Goal: Task Accomplishment & Management: Manage account settings

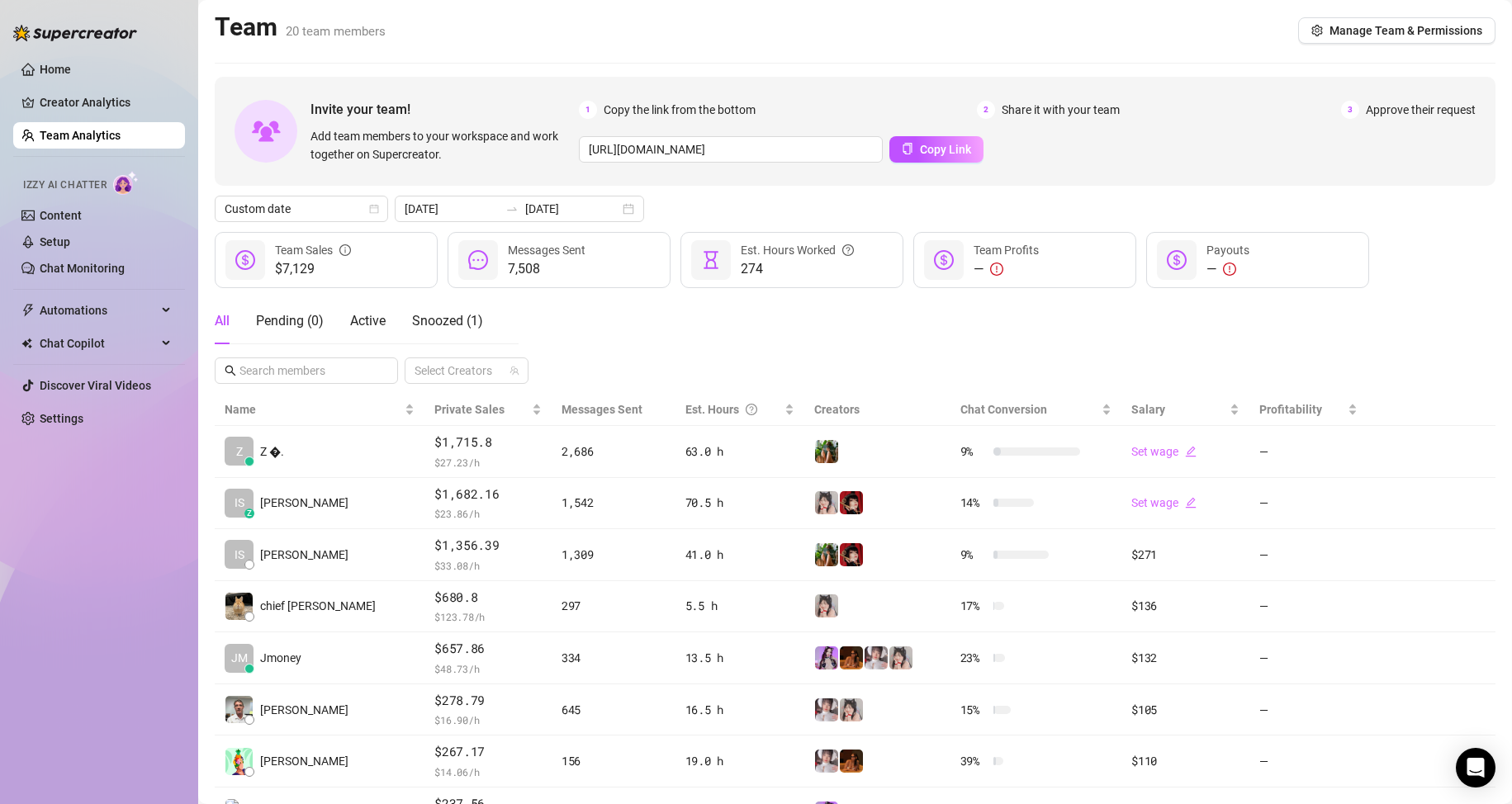
scroll to position [83, 0]
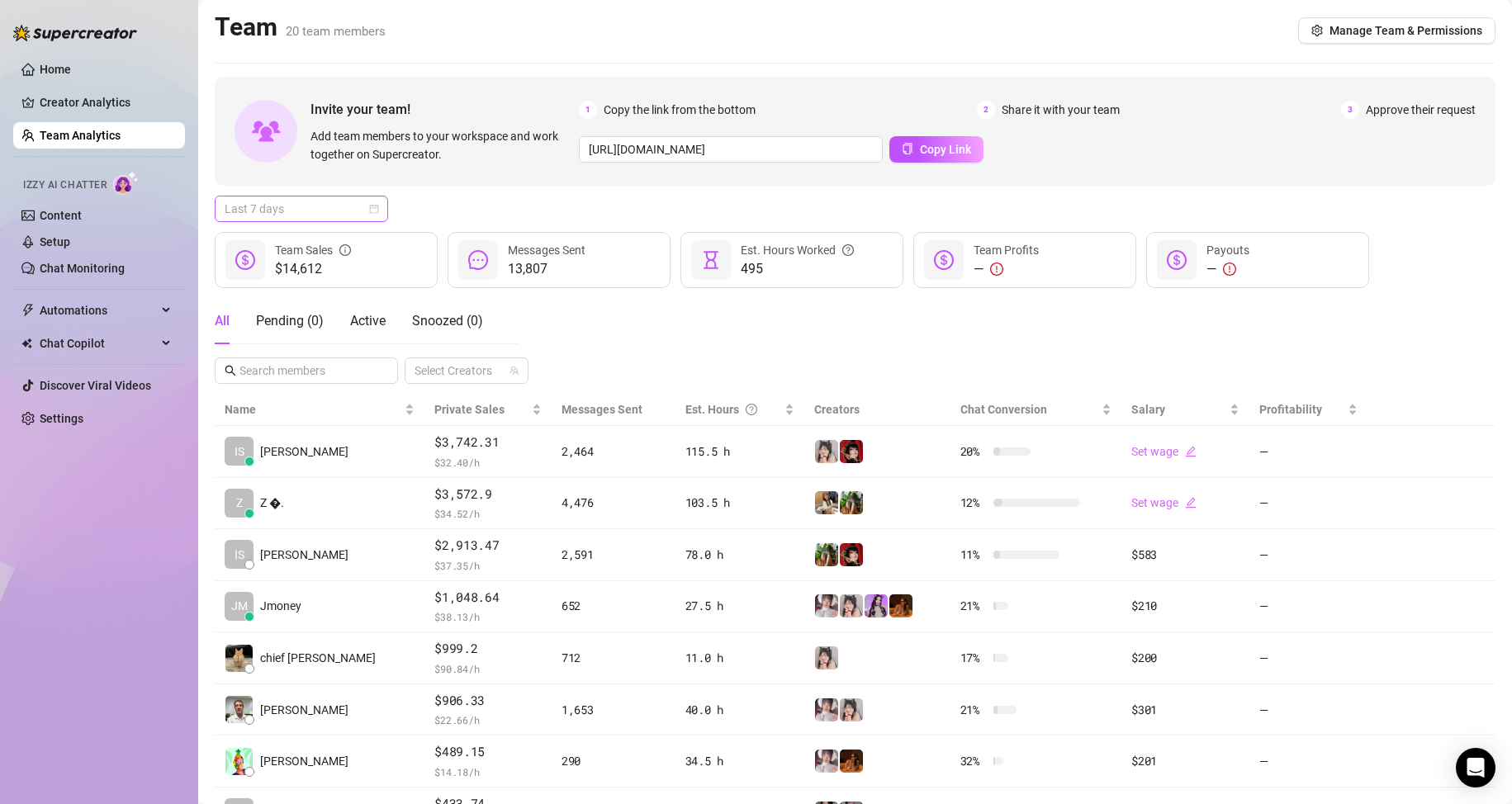
click at [309, 217] on span "Last 7 days" at bounding box center [302, 209] width 154 height 25
click at [328, 336] on div "Custom date" at bounding box center [301, 347] width 166 height 26
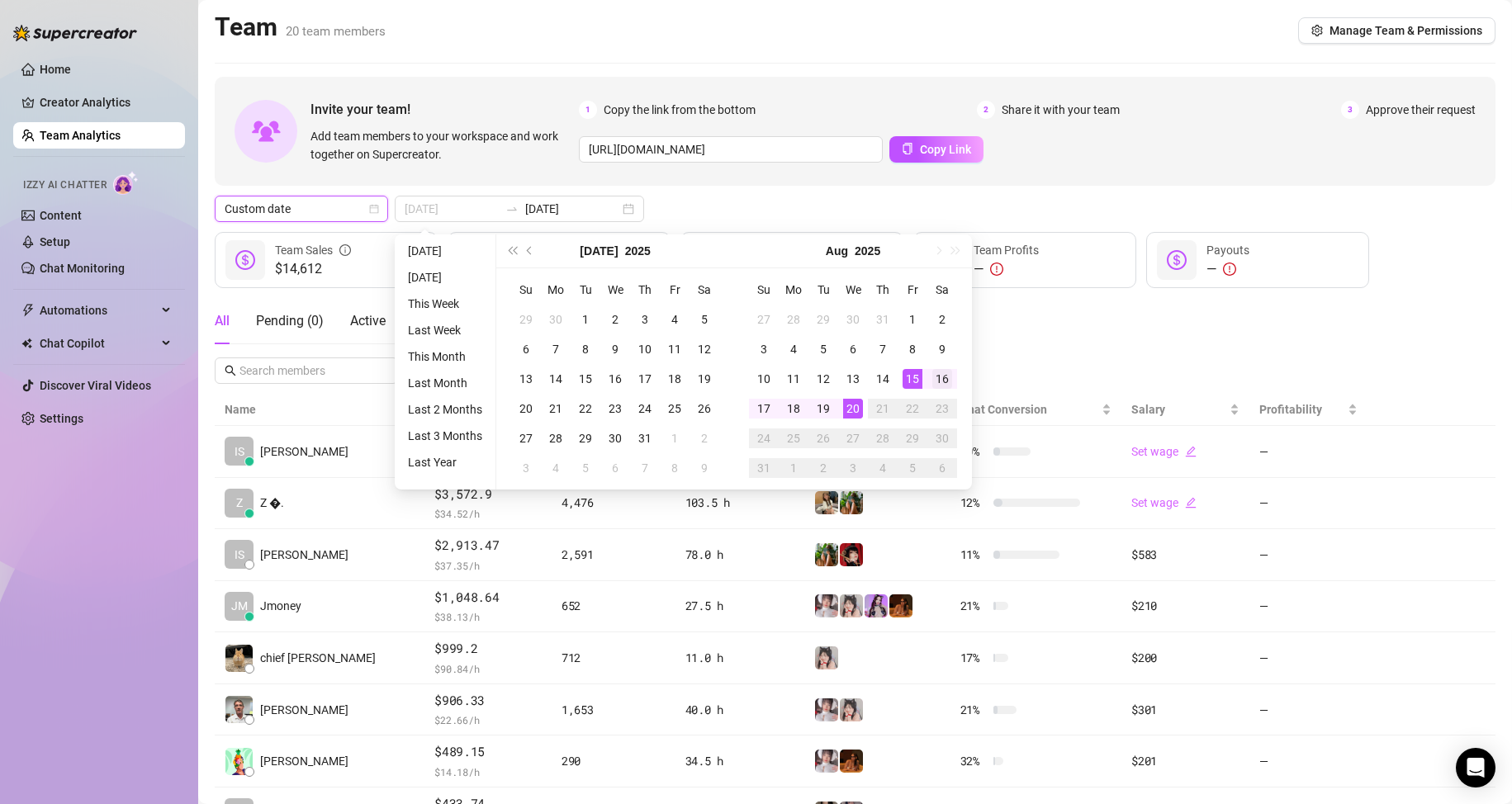
type input "[DATE]"
drag, startPoint x: 948, startPoint y: 384, endPoint x: 886, endPoint y: 406, distance: 65.8
click at [947, 384] on div "16" at bounding box center [942, 379] width 20 height 20
type input "[DATE]"
click at [851, 412] on div "20" at bounding box center [853, 409] width 20 height 20
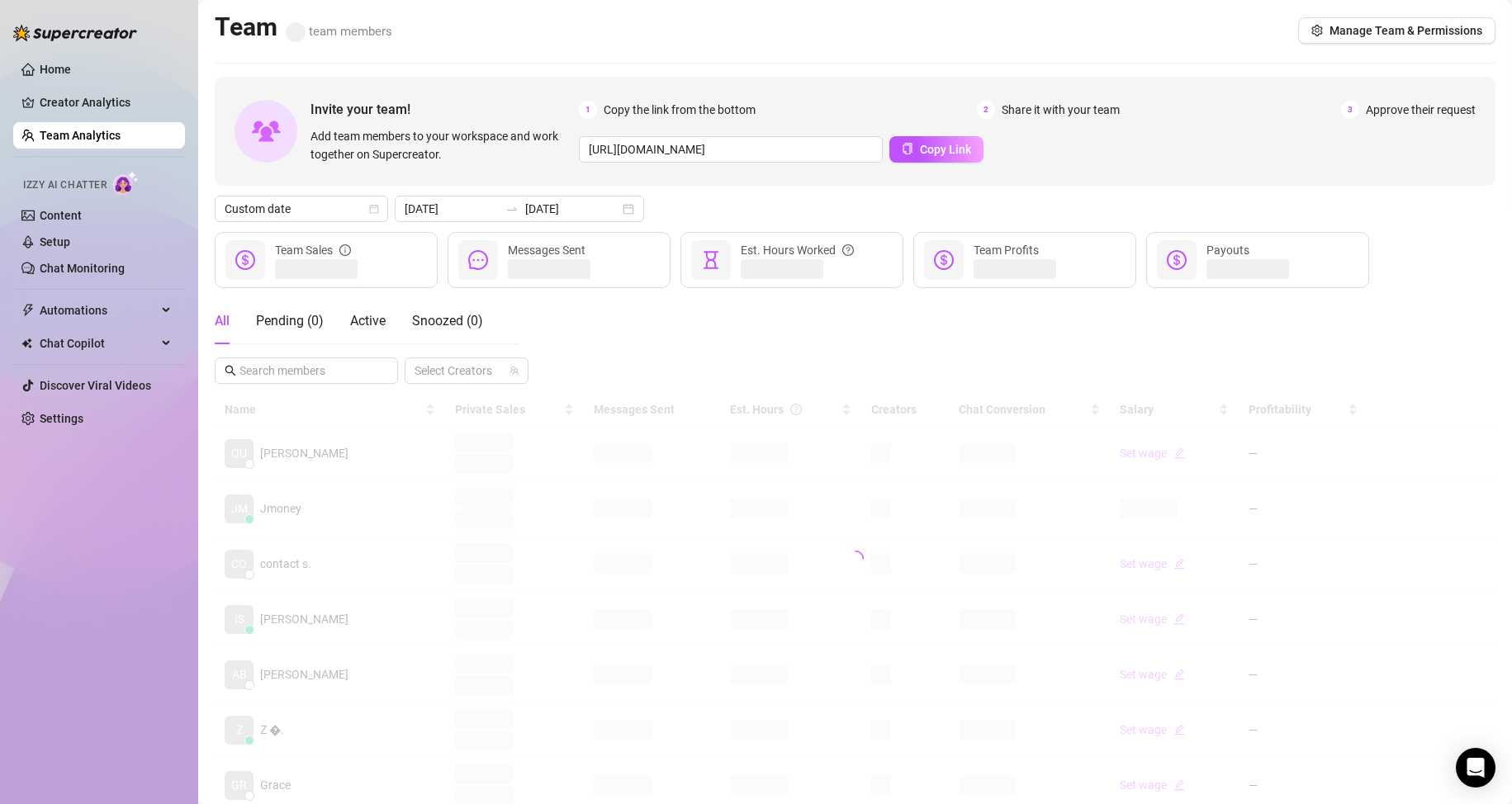
click at [1134, 361] on div "All Pending ( 0 ) Active Snoozed ( 0 ) Select Creators" at bounding box center [855, 340] width 1281 height 86
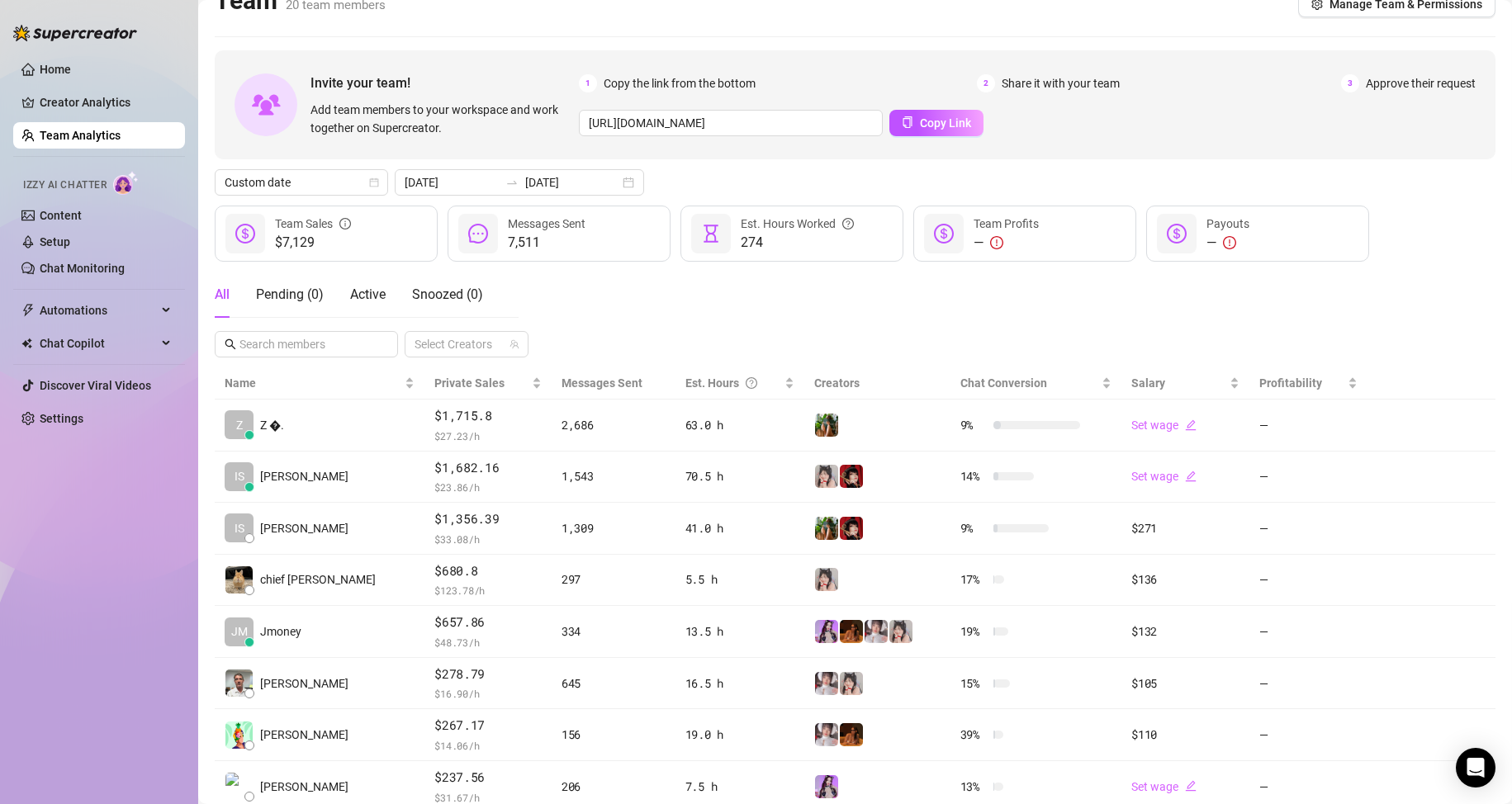
scroll to position [83, 0]
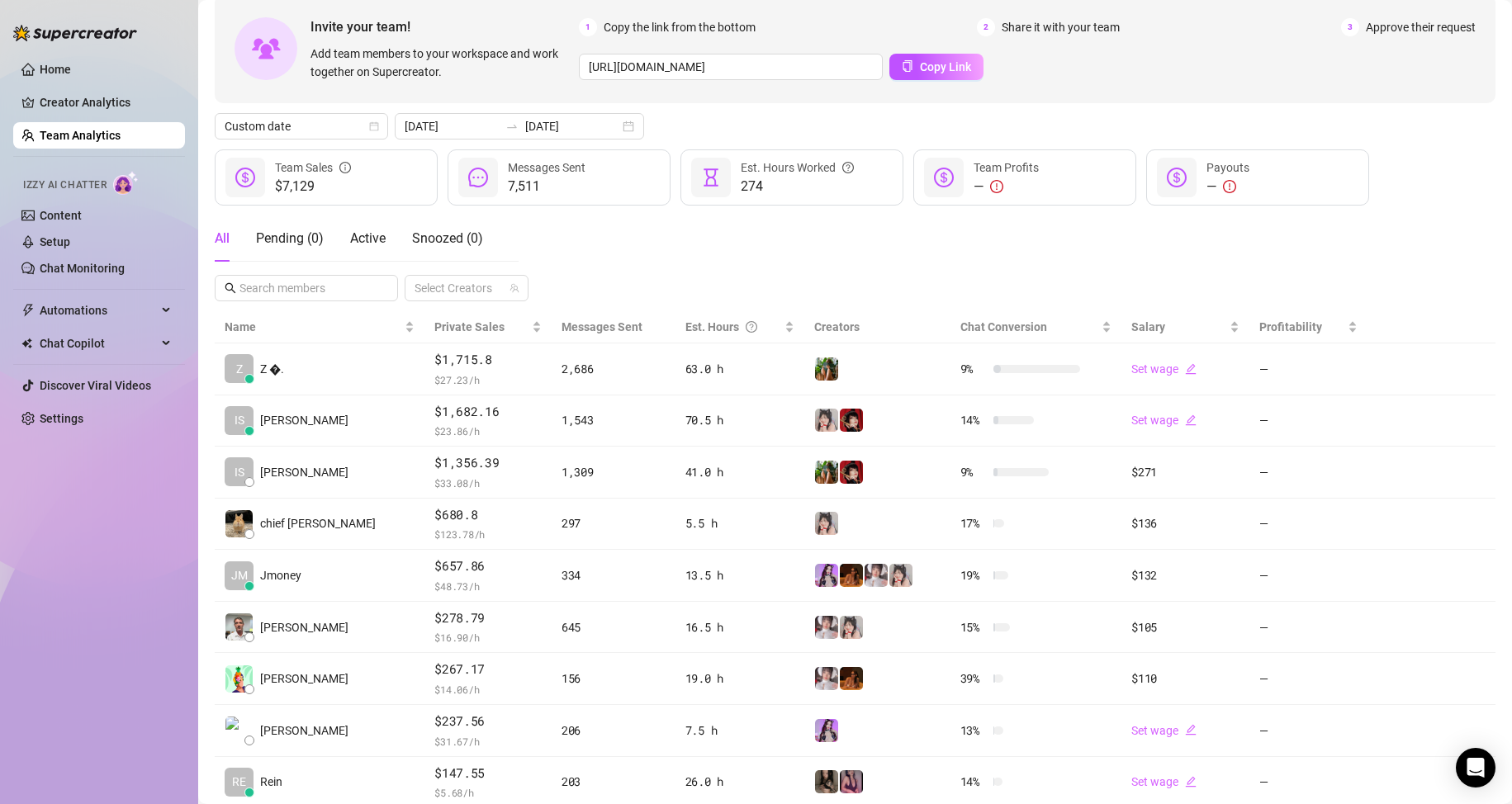
click at [853, 258] on div "All Pending ( 0 ) Active Snoozed ( 0 ) Select Creators" at bounding box center [855, 258] width 1281 height 86
click at [62, 629] on div "Home Creator Analytics Team Analytics Izzy AI Chatter Content Setup Chat Monito…" at bounding box center [99, 394] width 172 height 790
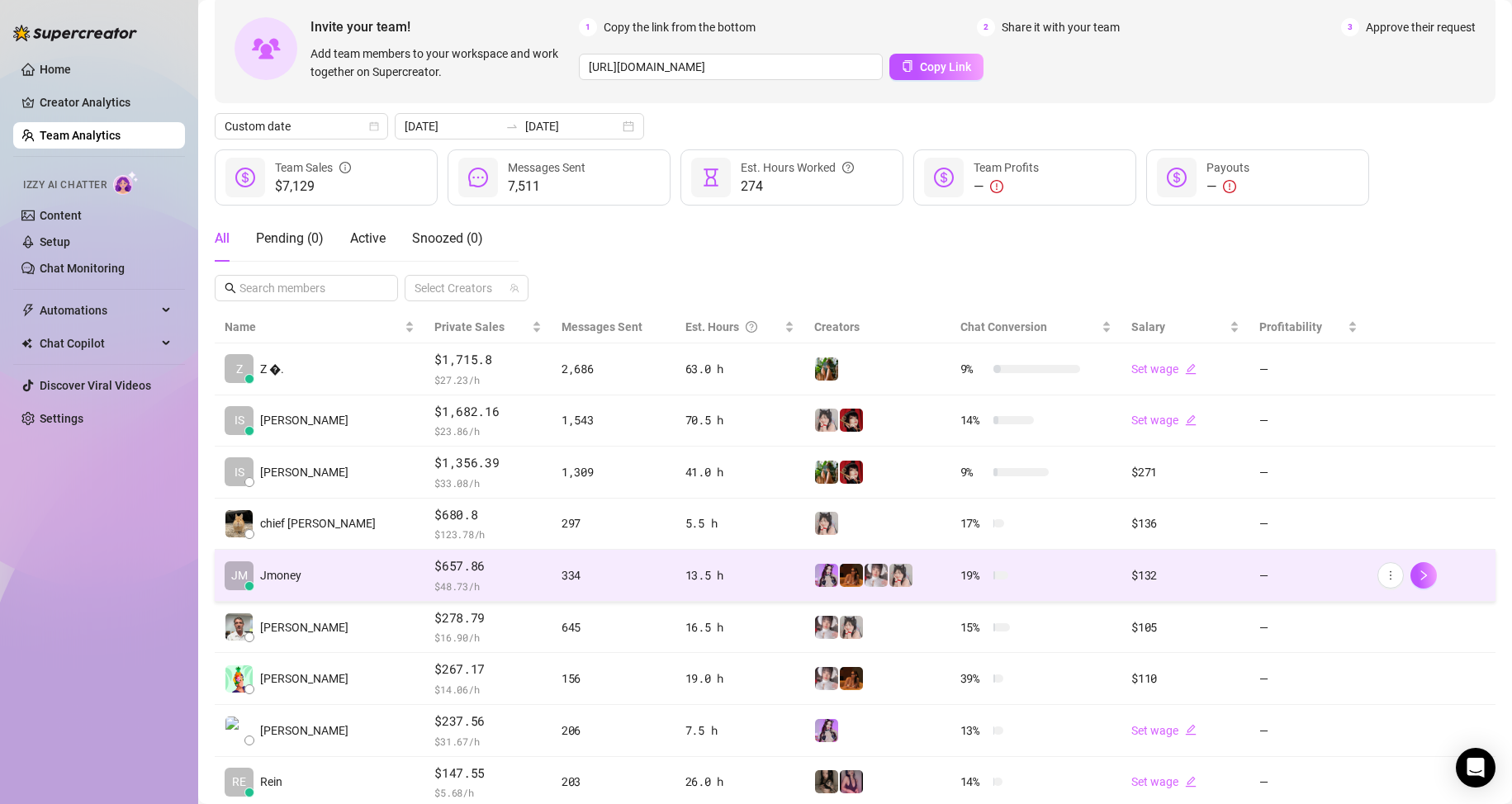
click at [435, 578] on span "$ 48.73 /h" at bounding box center [489, 586] width 108 height 16
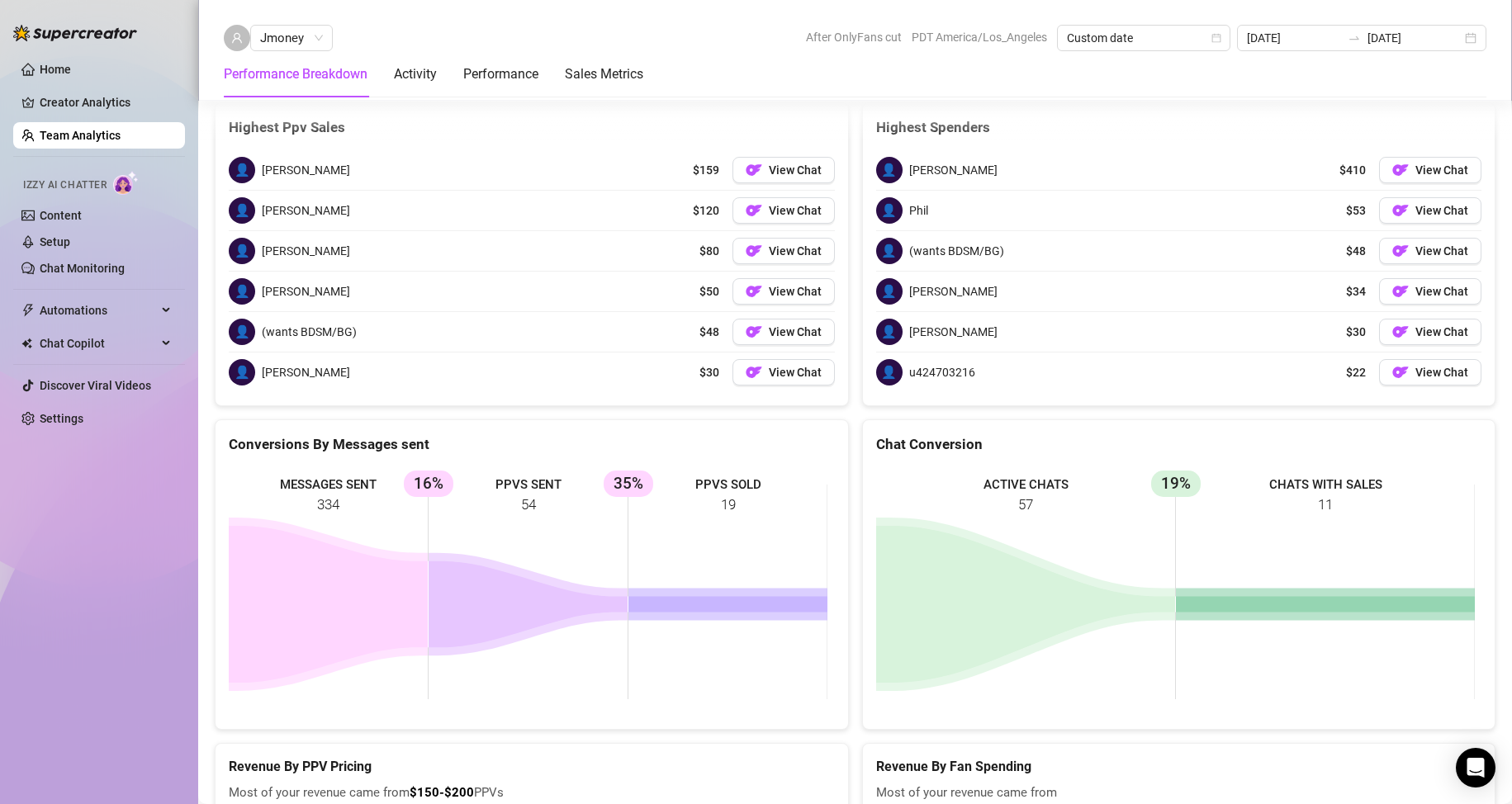
scroll to position [2415, 0]
click at [73, 131] on link "Team Analytics" at bounding box center [80, 136] width 81 height 13
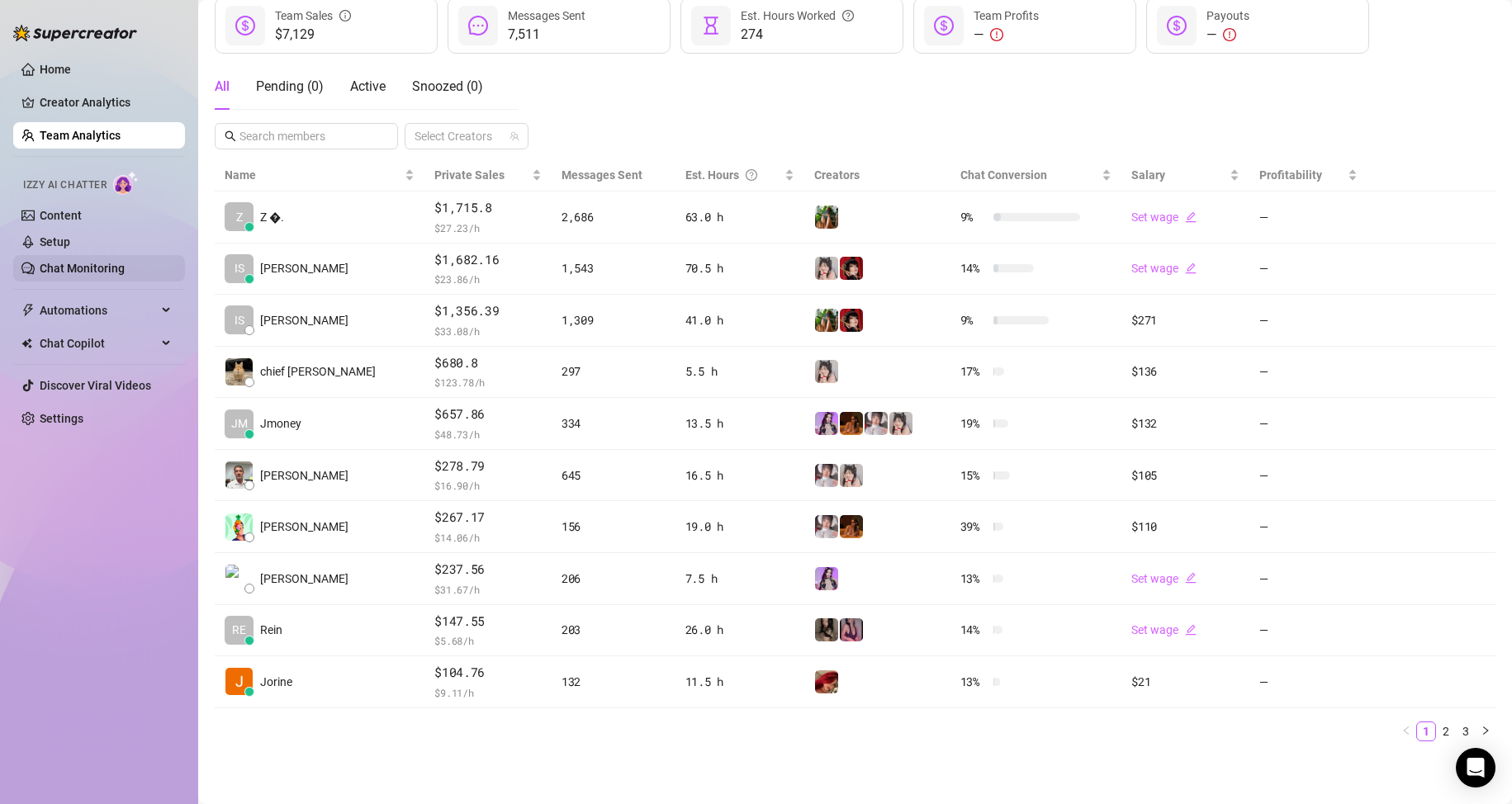
scroll to position [235, 0]
click at [122, 716] on div "Home Creator Analytics Team Analytics Izzy AI Chatter Content Setup Chat Monito…" at bounding box center [99, 394] width 172 height 790
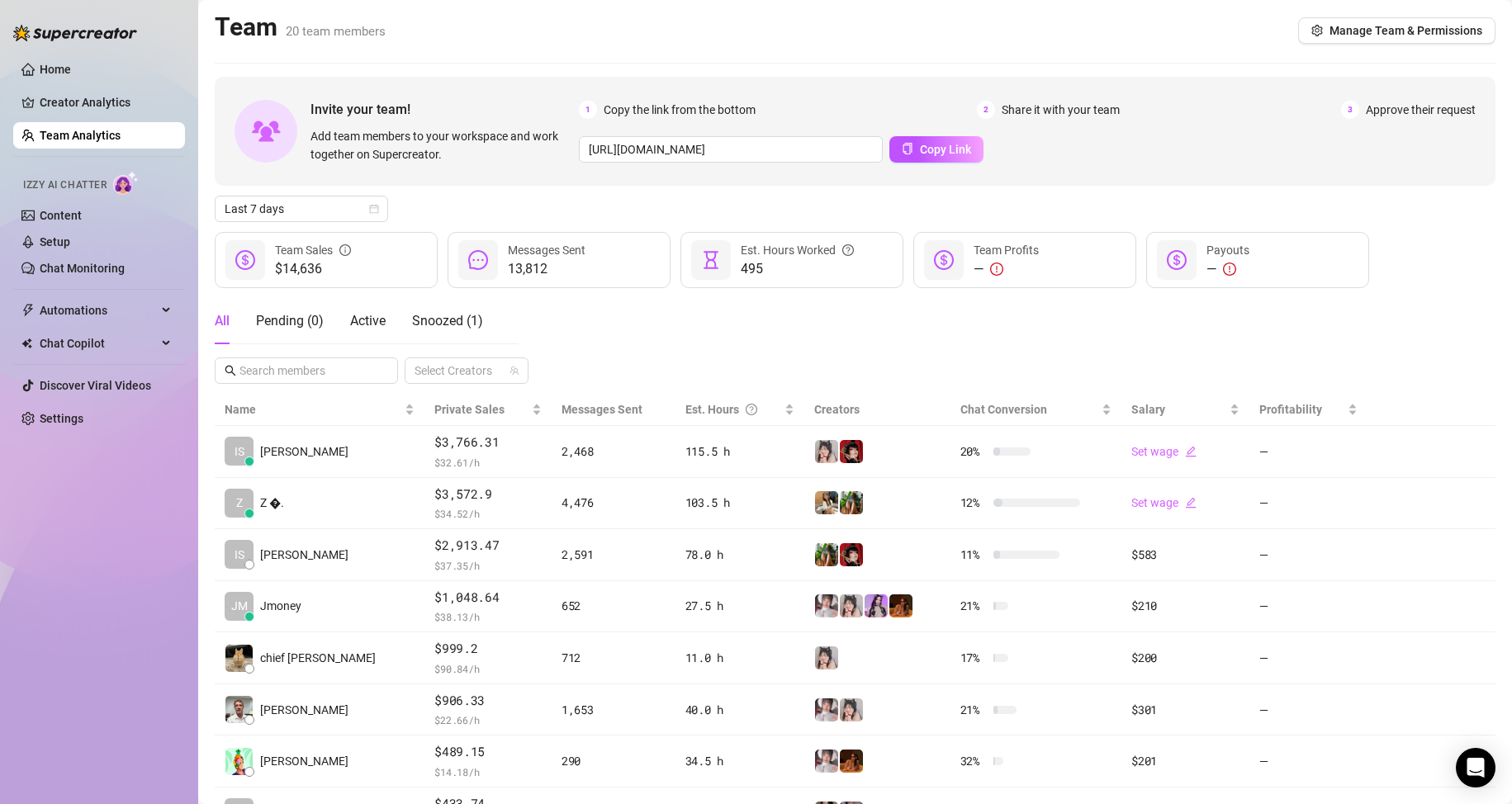
click at [110, 680] on div "Home Creator Analytics Team Analytics Izzy AI Chatter Content Setup Chat Monito…" at bounding box center [99, 394] width 172 height 790
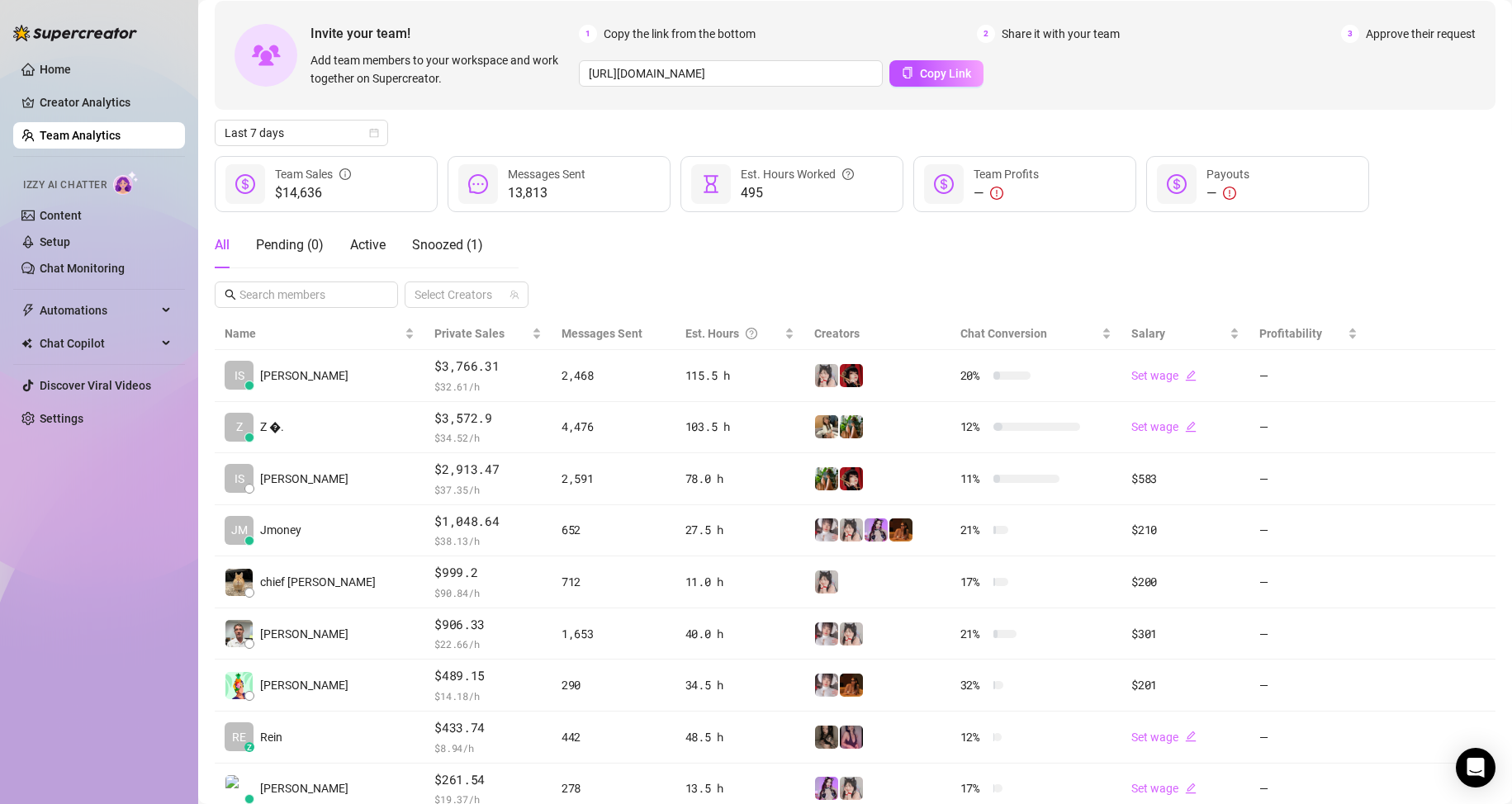
scroll to position [83, 0]
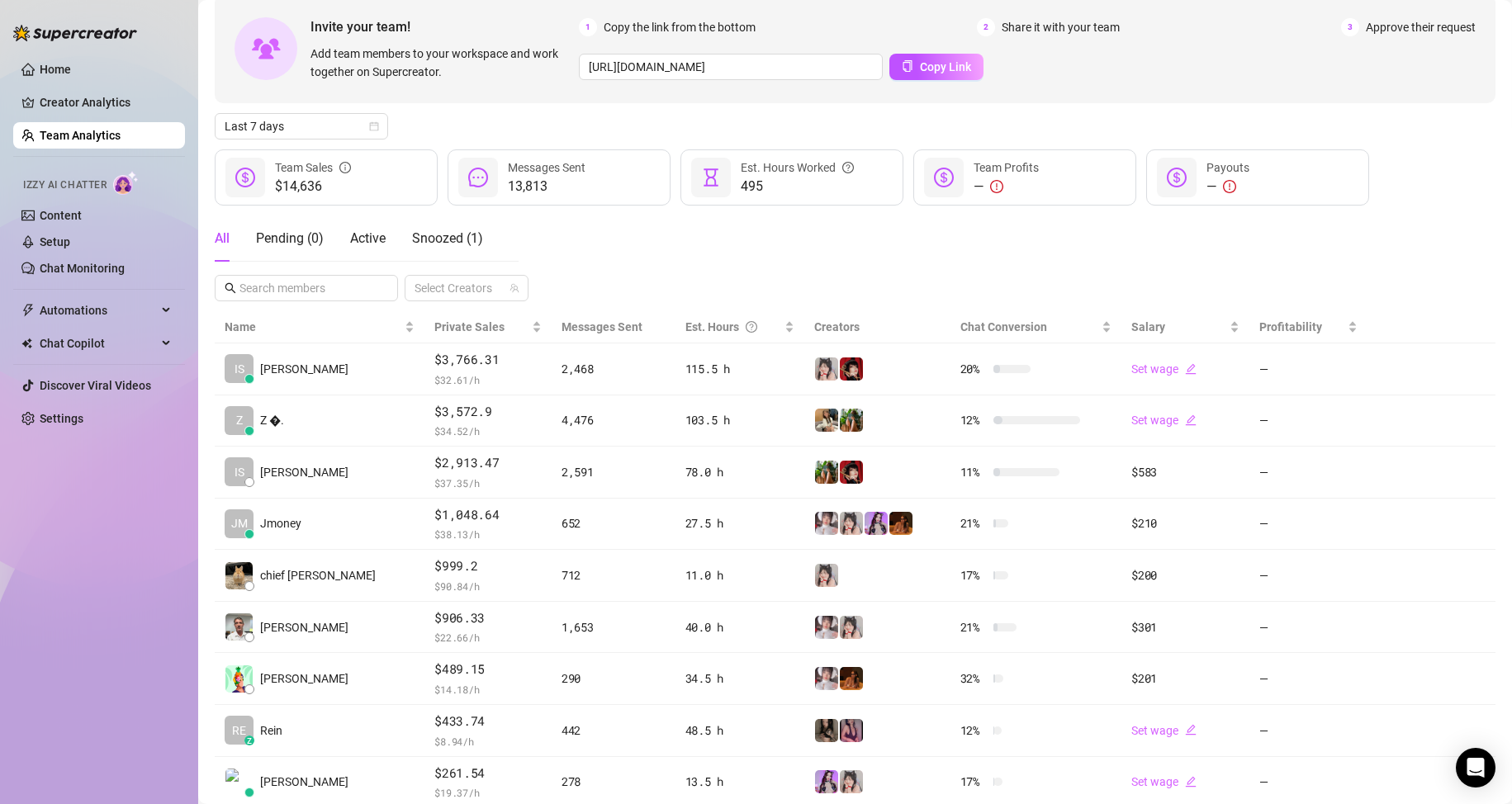
drag, startPoint x: 67, startPoint y: 653, endPoint x: 74, endPoint y: 634, distance: 20.2
click at [71, 642] on div "Home Creator Analytics Team Analytics Izzy AI Chatter Content Setup Chat Monito…" at bounding box center [99, 394] width 172 height 790
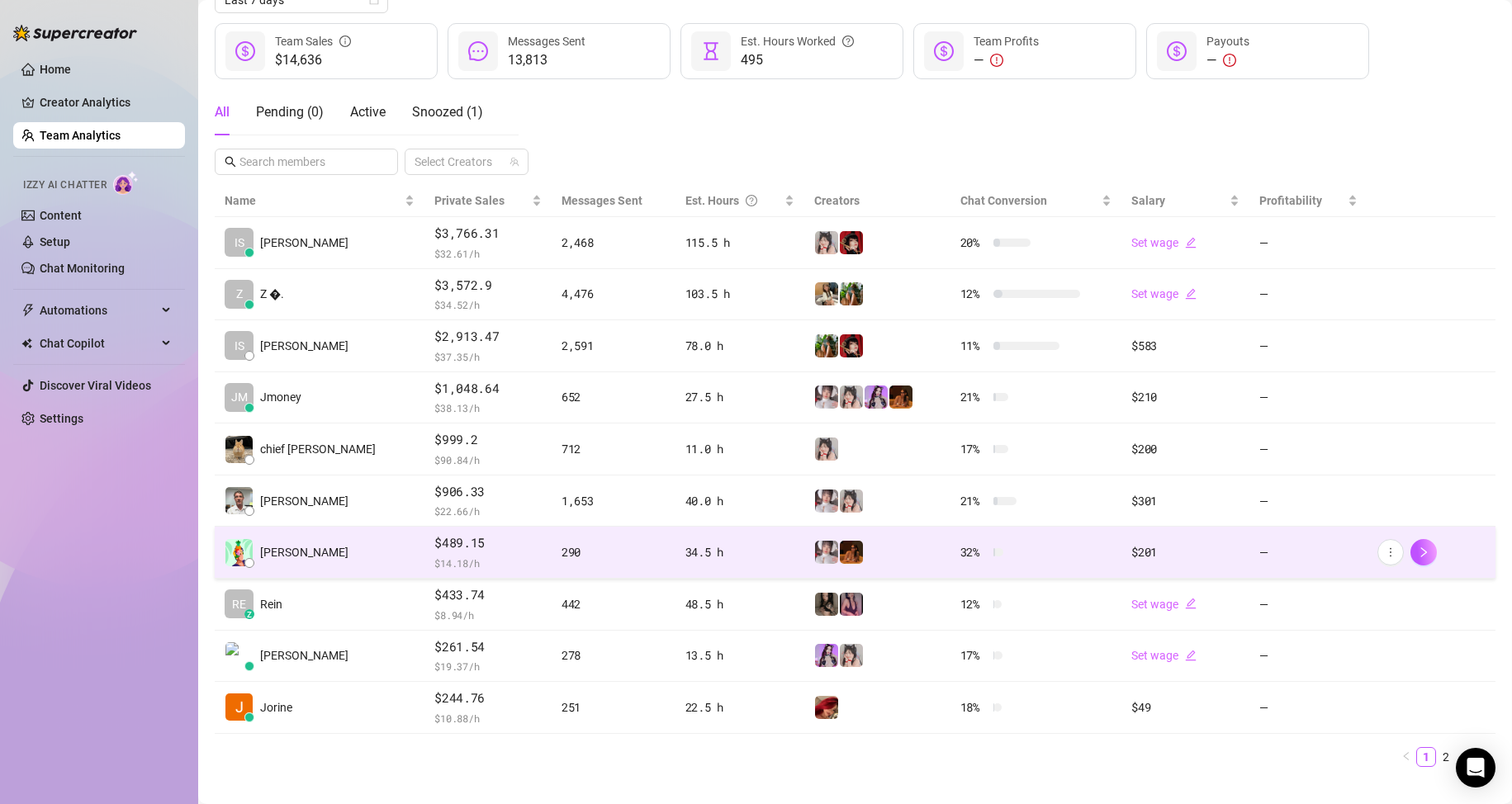
scroll to position [235, 0]
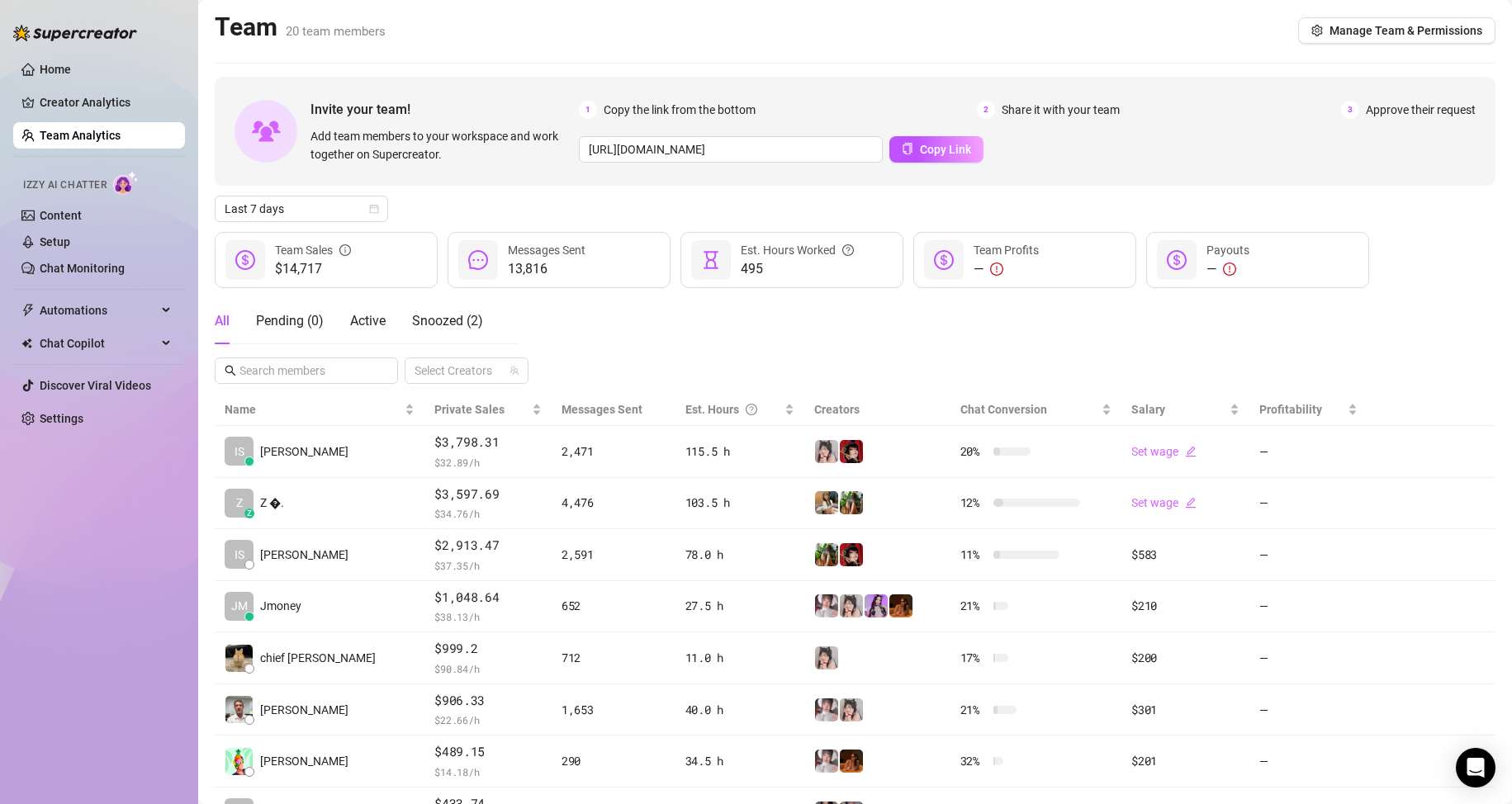
click at [101, 581] on div "Home Creator Analytics Team Analytics Izzy AI Chatter Content Setup Chat Monito…" at bounding box center [99, 394] width 172 height 790
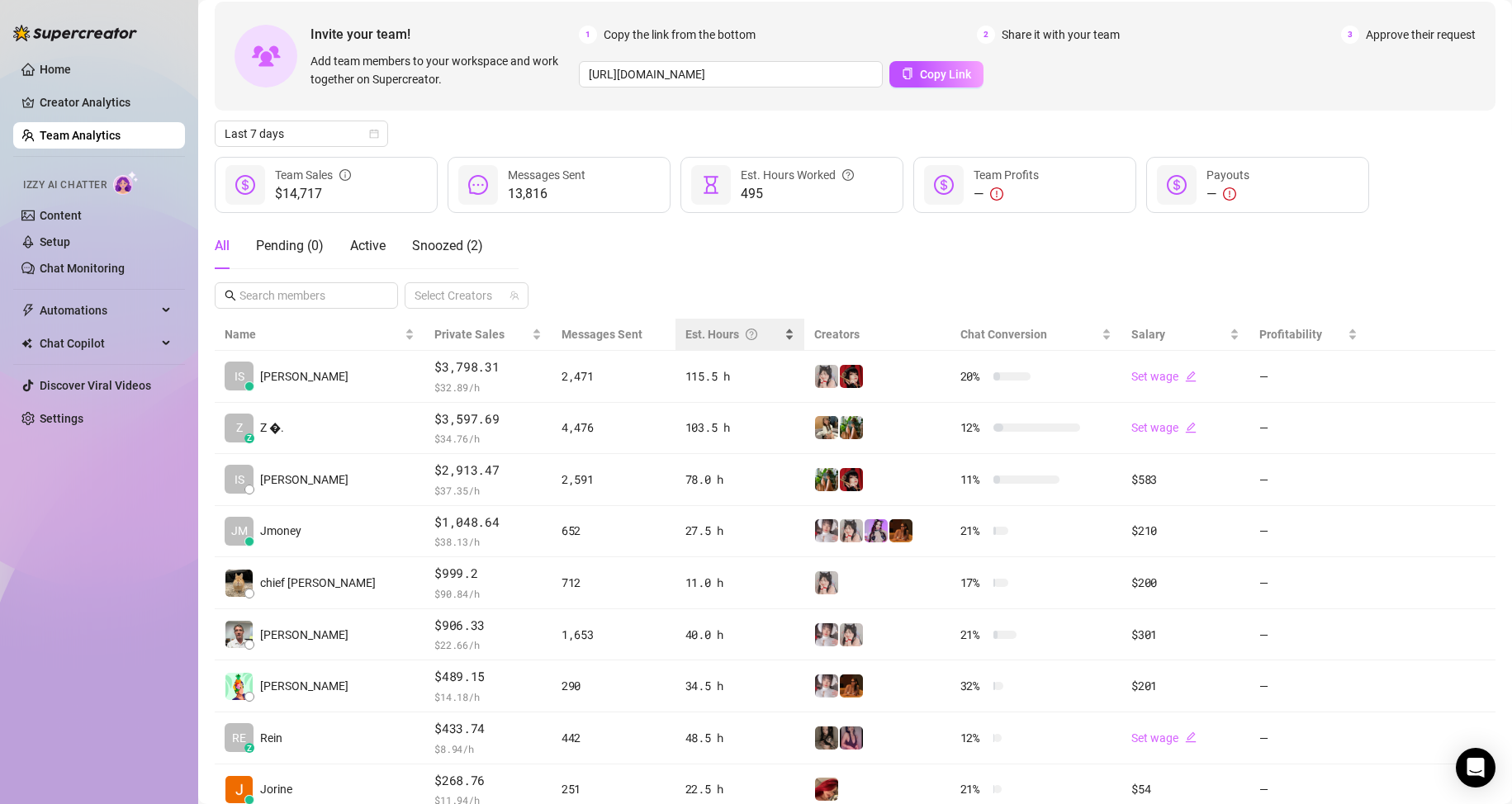
scroll to position [83, 0]
